Goal: Find specific page/section: Find specific page/section

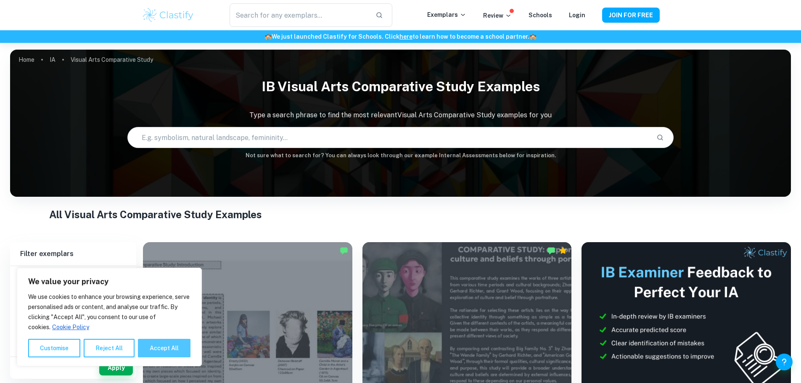
click at [157, 347] on button "Accept All" at bounding box center [164, 348] width 53 height 18
checkbox input "true"
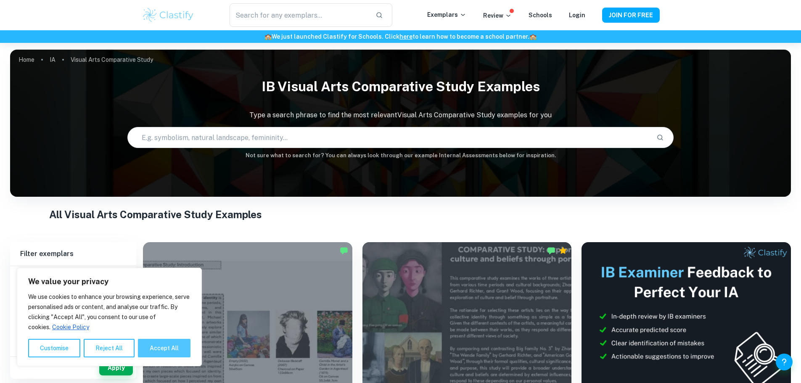
checkbox input "true"
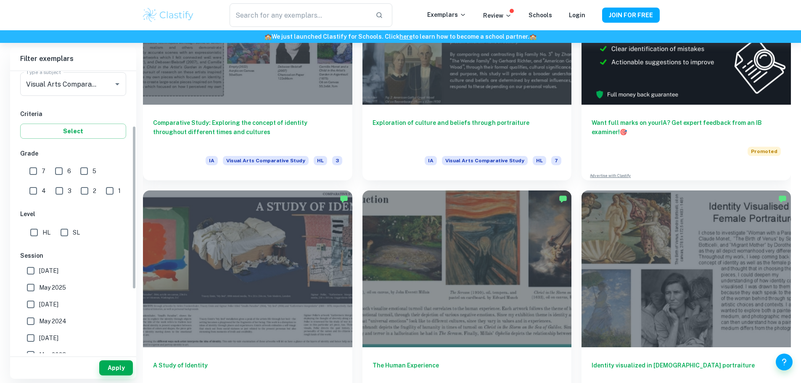
scroll to position [126, 0]
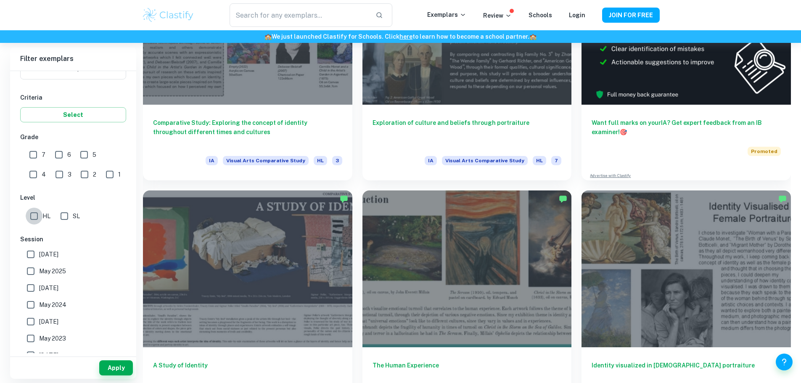
click at [34, 217] on input "HL" at bounding box center [34, 216] width 17 height 17
checkbox input "true"
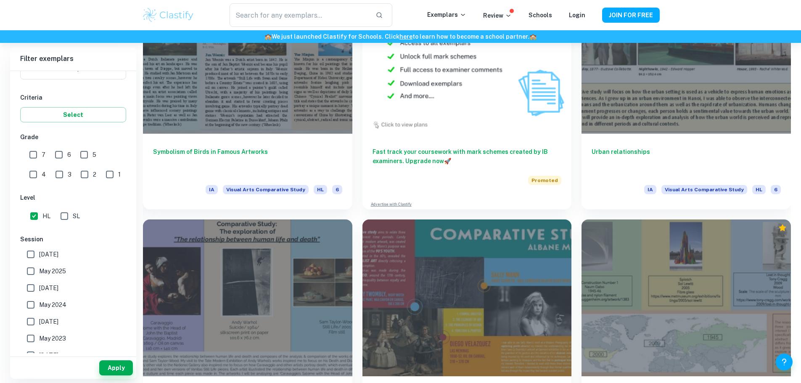
scroll to position [1940, 0]
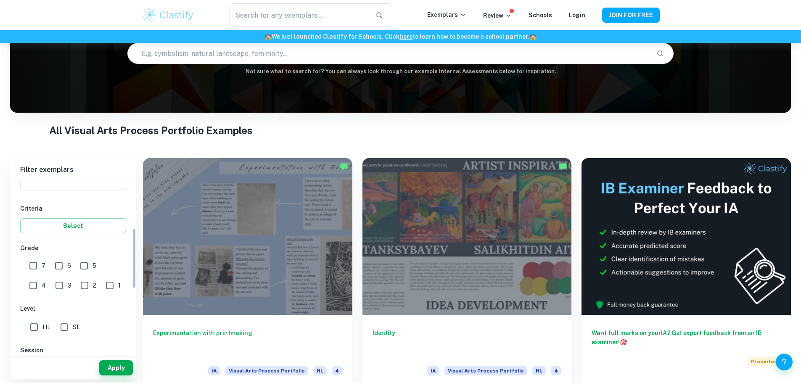
scroll to position [168, 0]
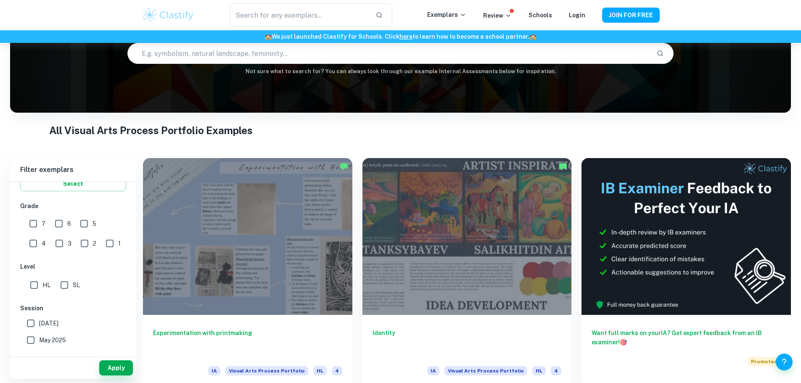
click at [39, 286] on input "HL" at bounding box center [34, 285] width 17 height 17
checkbox input "true"
click at [114, 367] on button "Apply" at bounding box center [116, 367] width 34 height 15
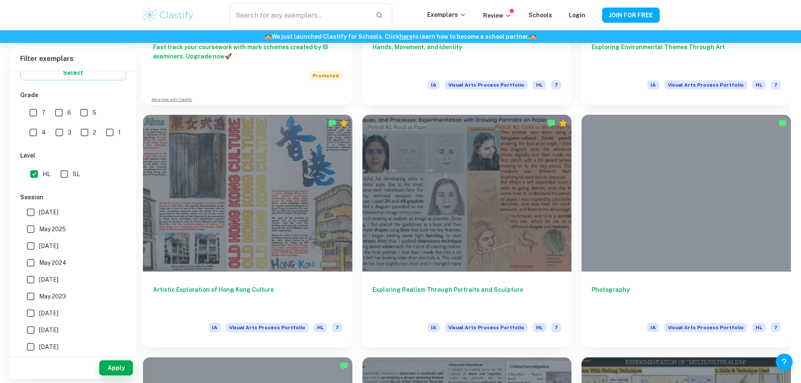
scroll to position [857, 0]
